Goal: Transaction & Acquisition: Book appointment/travel/reservation

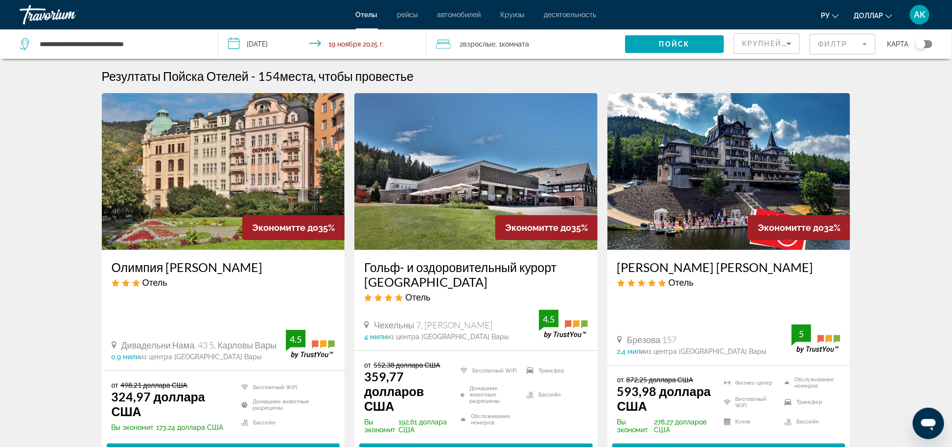
click at [316, 48] on input "**********" at bounding box center [324, 45] width 213 height 32
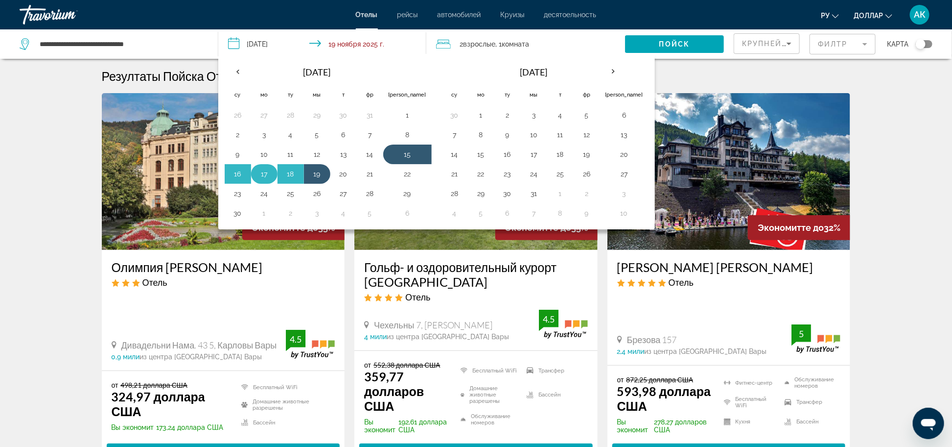
click at [259, 177] on button "17" at bounding box center [265, 174] width 16 height 14
click at [317, 175] on button "19" at bounding box center [317, 174] width 16 height 14
type input "**********"
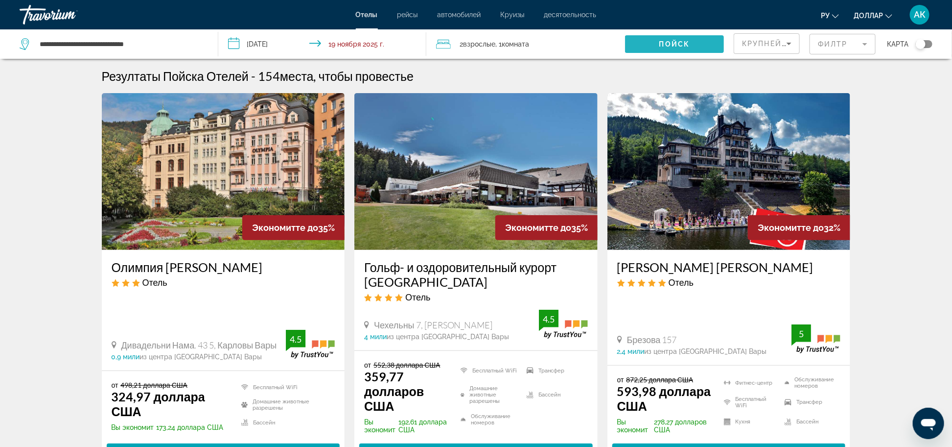
click at [667, 39] on span "Search widget" at bounding box center [674, 44] width 99 height 24
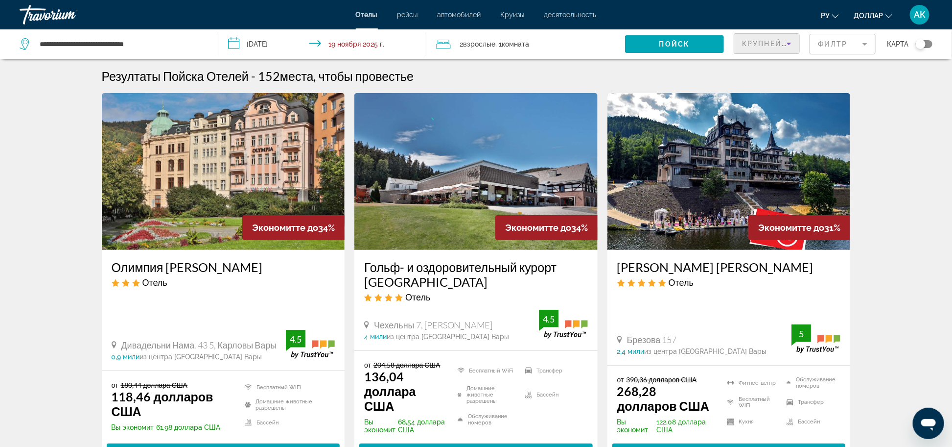
click at [774, 43] on span "Крупнейшие сбержежня" at bounding box center [800, 44] width 116 height 8
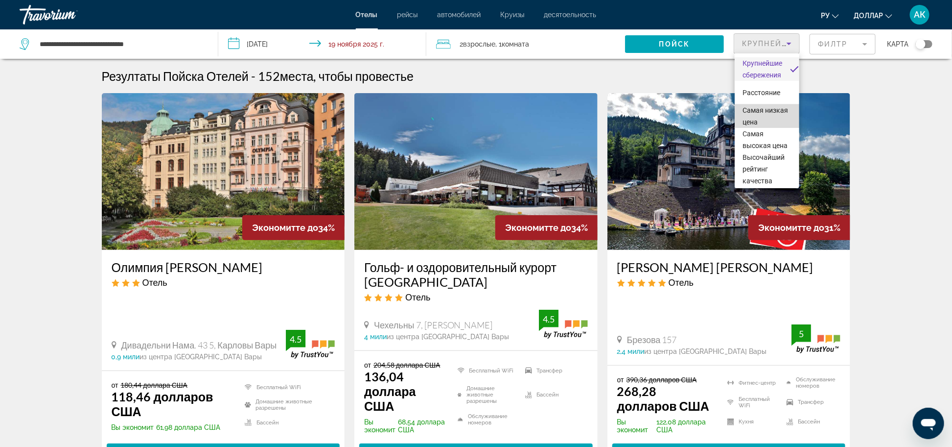
click at [770, 115] on span "Самая низкая цена" at bounding box center [767, 116] width 49 height 24
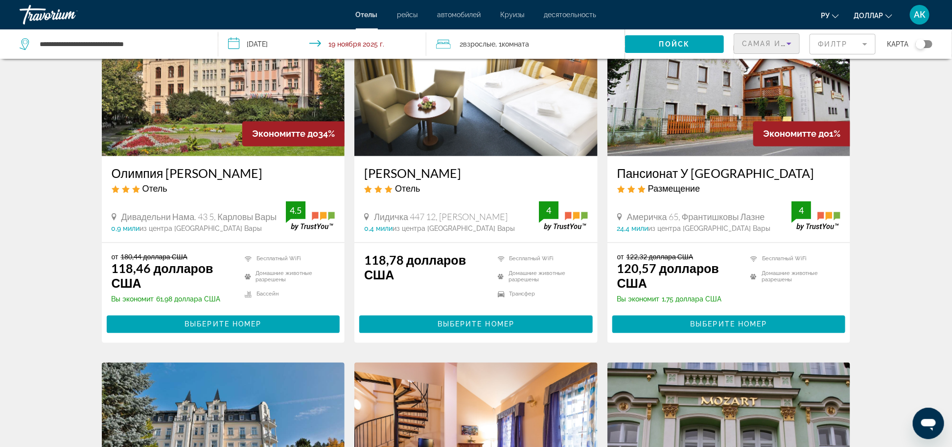
scroll to position [854, 0]
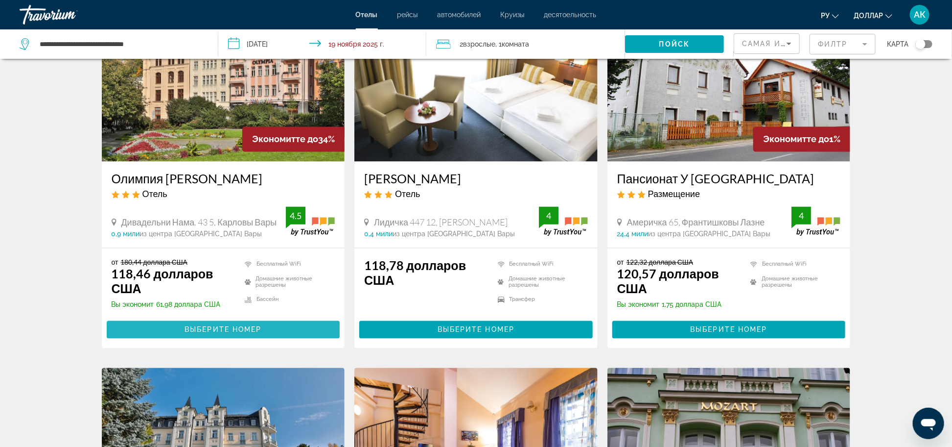
click at [215, 332] on span "Выберите номер" at bounding box center [223, 330] width 77 height 8
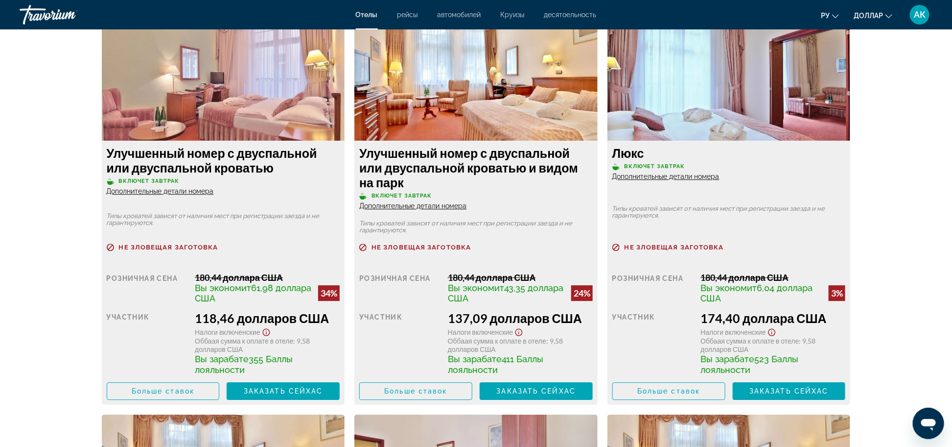
scroll to position [1375, 0]
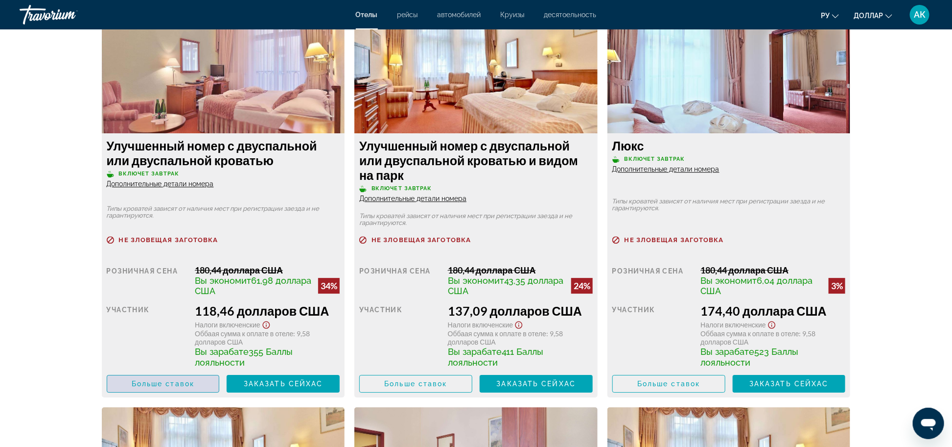
click at [185, 381] on span "Больше ставок" at bounding box center [163, 383] width 63 height 8
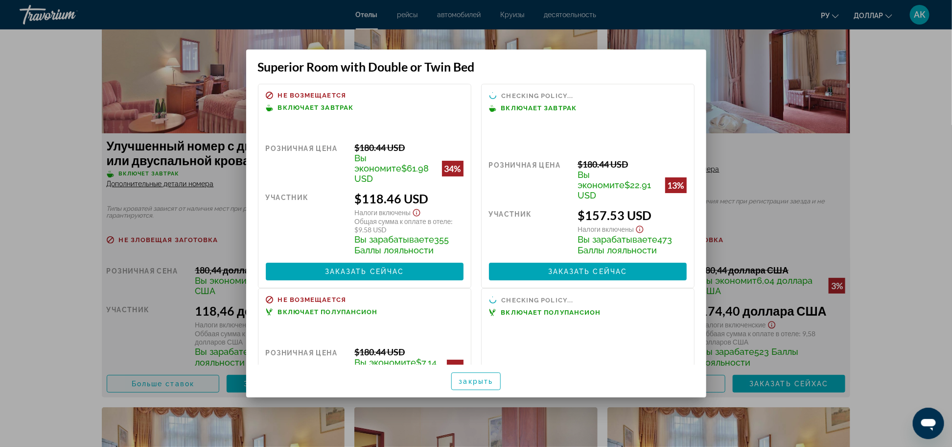
scroll to position [0, 0]
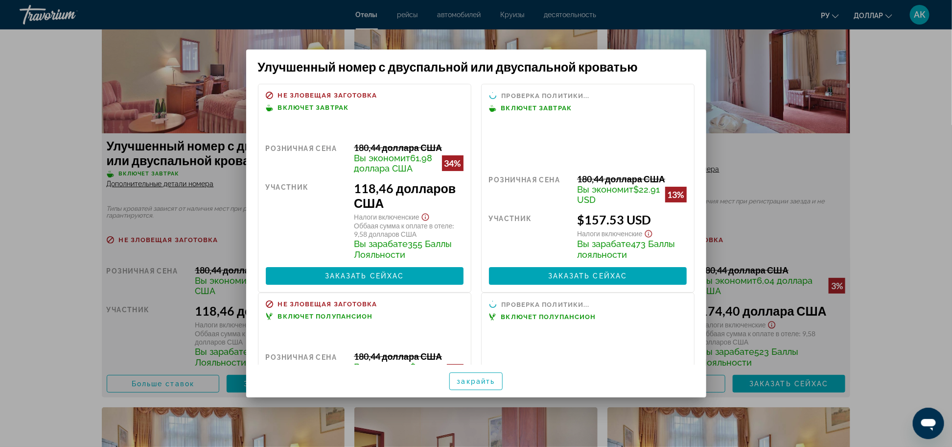
click at [378, 260] on span "355 Баллы Лояльности" at bounding box center [403, 248] width 98 height 21
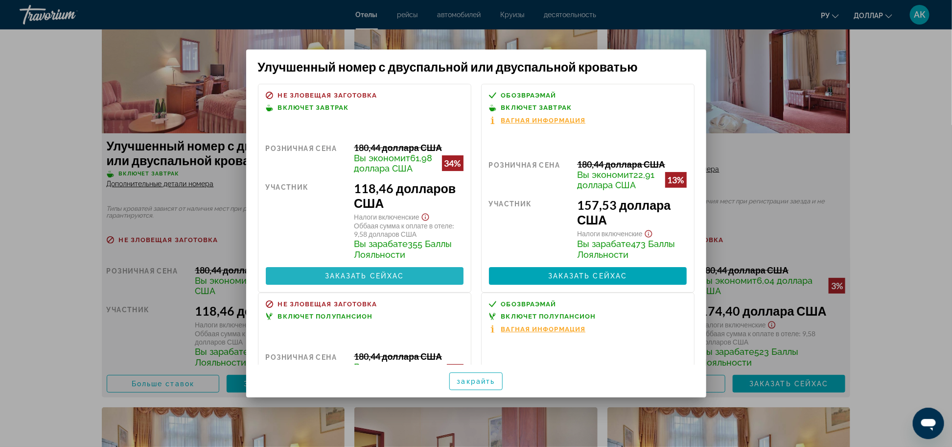
click at [369, 280] on span "Заказать сейхас" at bounding box center [364, 276] width 79 height 8
